Goal: Transaction & Acquisition: Purchase product/service

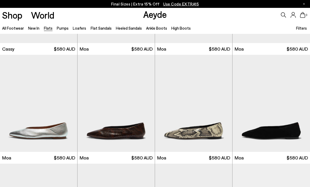
scroll to position [649, 0]
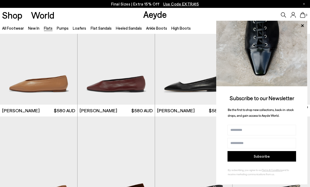
scroll to position [1333, 0]
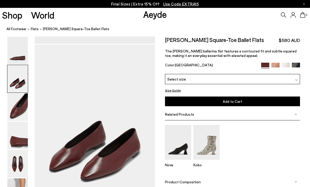
scroll to position [62, 10]
